Goal: Obtain resource: Obtain resource

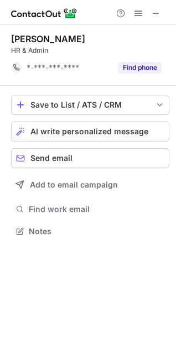
scroll to position [223, 176]
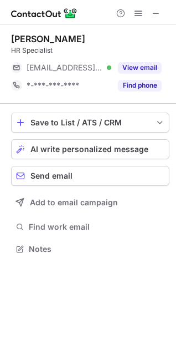
scroll to position [241, 176]
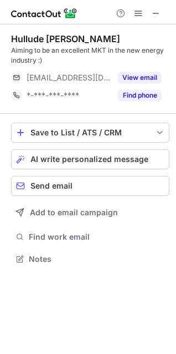
scroll to position [251, 176]
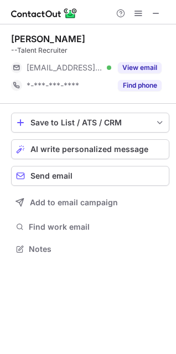
scroll to position [241, 176]
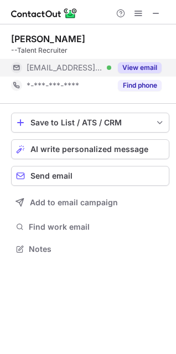
click at [148, 69] on button "View email" at bounding box center [140, 67] width 44 height 11
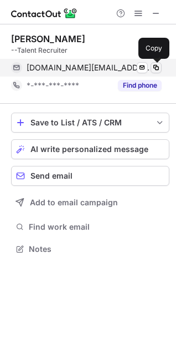
click at [158, 68] on span at bounding box center [156, 67] width 9 height 9
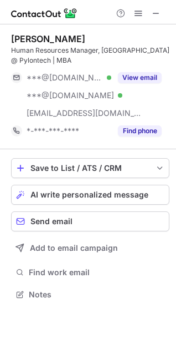
scroll to position [286, 176]
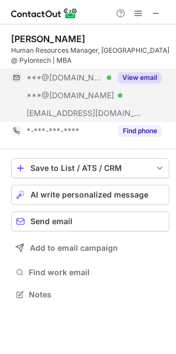
click at [144, 76] on button "View email" at bounding box center [140, 77] width 44 height 11
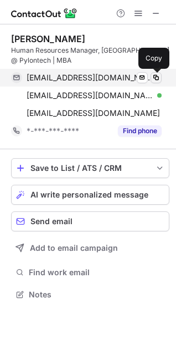
click at [157, 80] on span at bounding box center [156, 77] width 9 height 9
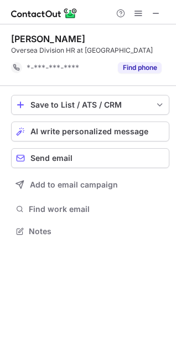
scroll to position [223, 176]
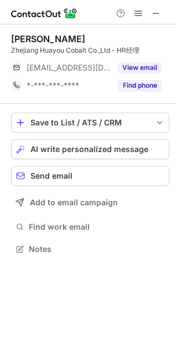
scroll to position [241, 176]
